Goal: Task Accomplishment & Management: Manage account settings

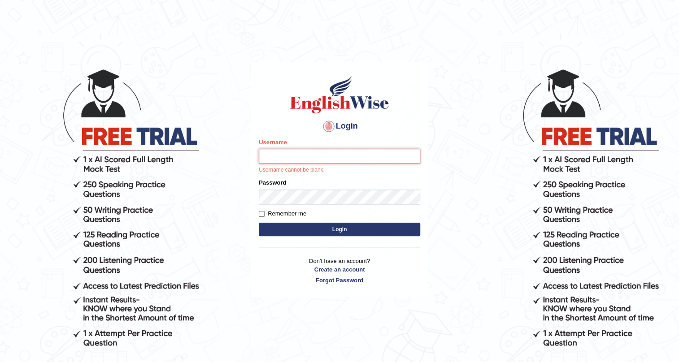
click at [284, 159] on input "Username" at bounding box center [340, 156] width 162 height 15
click at [289, 153] on input "Username" at bounding box center [340, 156] width 162 height 15
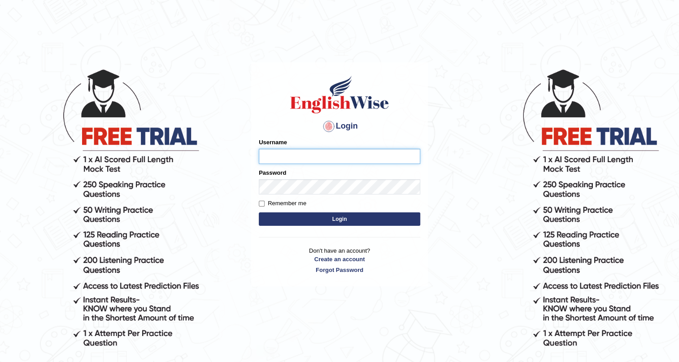
click at [329, 159] on input "Username" at bounding box center [340, 156] width 162 height 15
click at [296, 154] on input "5" at bounding box center [340, 156] width 162 height 15
click at [273, 157] on input "5" at bounding box center [340, 156] width 162 height 15
type input "532024"
click at [259, 213] on button "Login" at bounding box center [340, 219] width 162 height 13
